Goal: Task Accomplishment & Management: Manage account settings

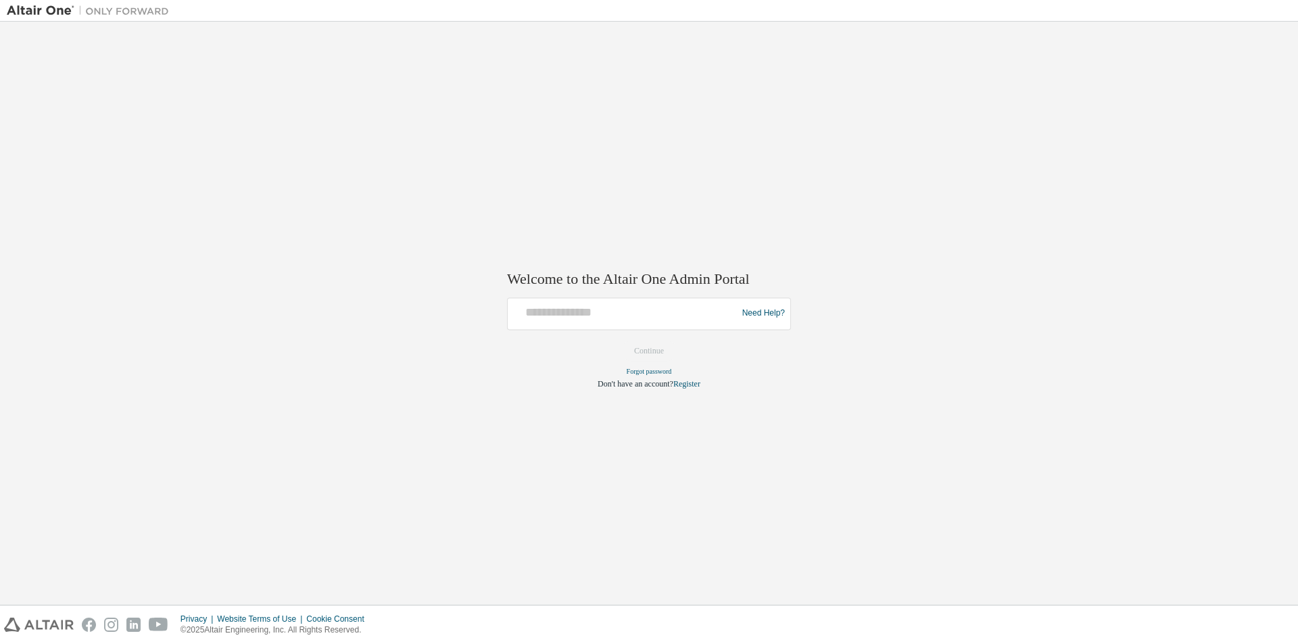
click at [566, 324] on div at bounding box center [624, 314] width 222 height 26
click at [559, 318] on input "text" at bounding box center [624, 311] width 222 height 20
type input "**********"
click at [635, 348] on button "Continue" at bounding box center [649, 351] width 58 height 20
